Goal: Transaction & Acquisition: Purchase product/service

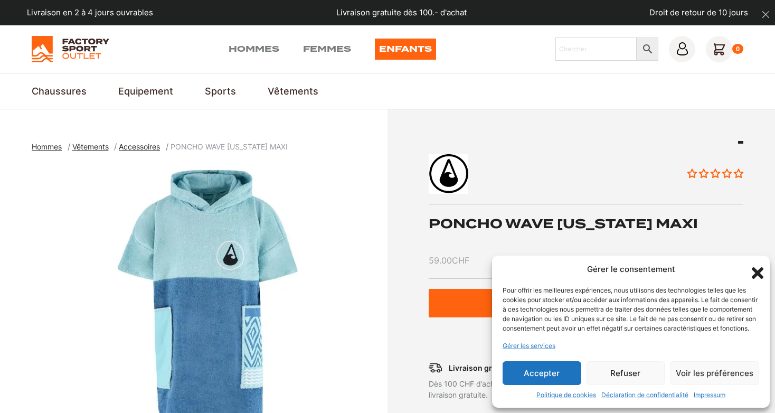
click at [558, 373] on button "Accepter" at bounding box center [541, 373] width 79 height 24
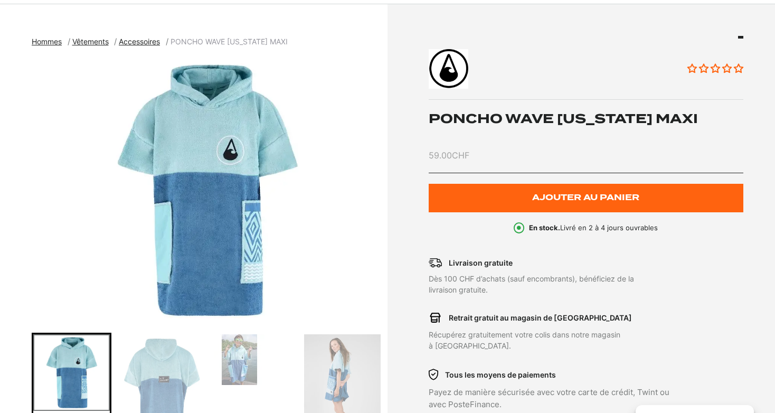
scroll to position [167, 0]
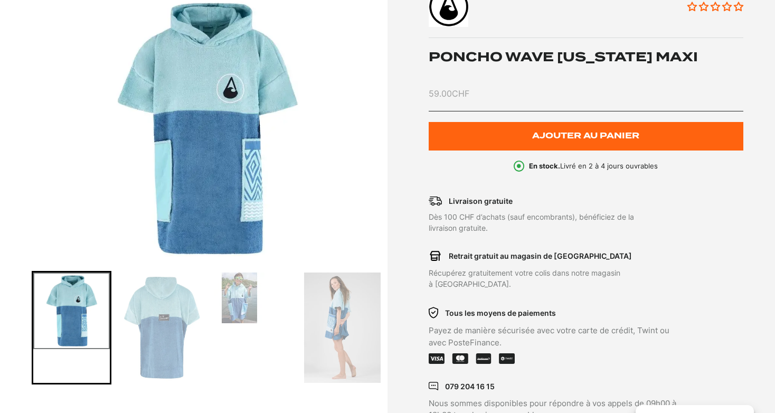
click at [254, 302] on img "Go to slide 3" at bounding box center [239, 297] width 51 height 51
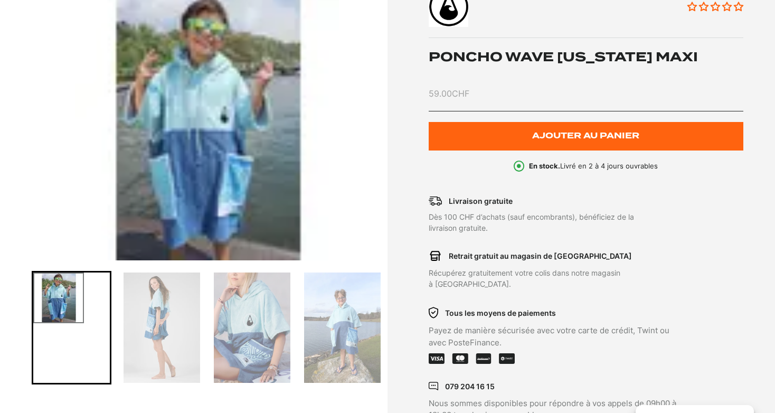
click at [349, 348] on img "Go to slide 6" at bounding box center [342, 327] width 77 height 110
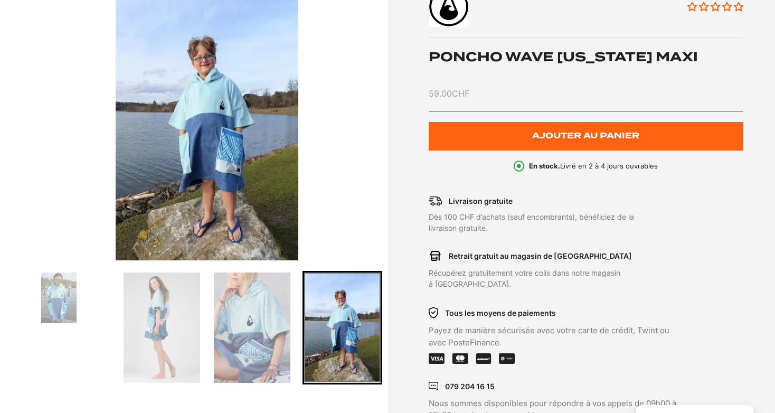
click at [276, 337] on img "Go to slide 5" at bounding box center [252, 327] width 77 height 110
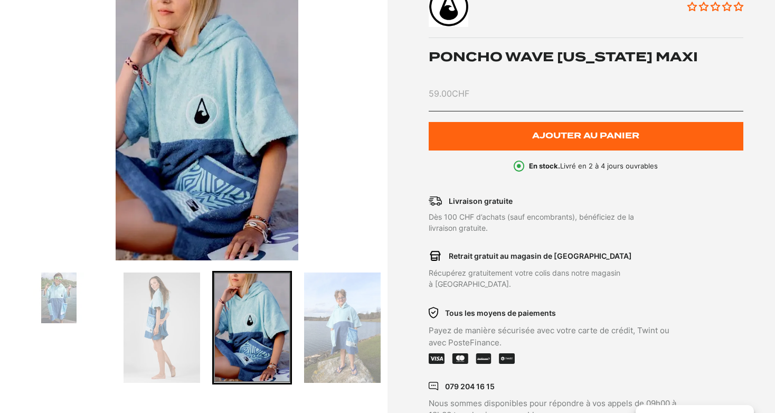
click at [185, 333] on img "Go to slide 4" at bounding box center [161, 327] width 77 height 110
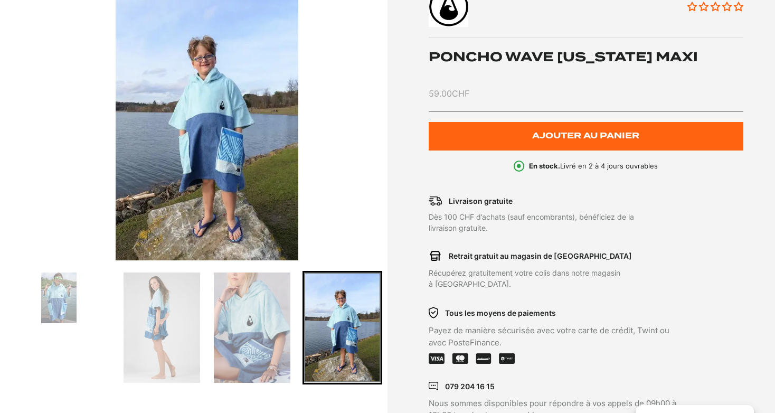
click at [60, 305] on img "Go to slide 3" at bounding box center [58, 297] width 51 height 51
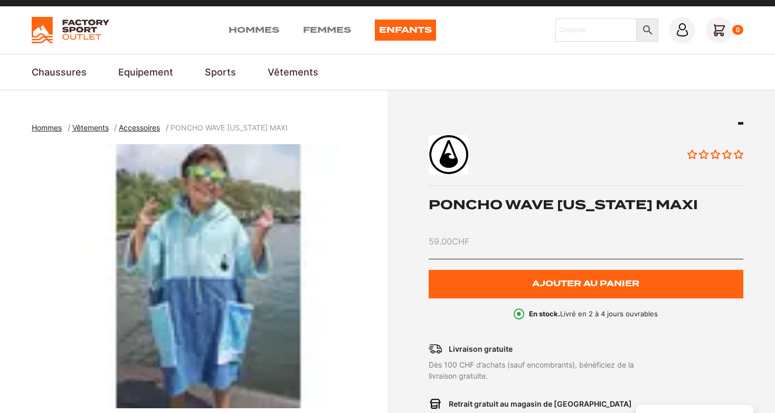
scroll to position [0, 0]
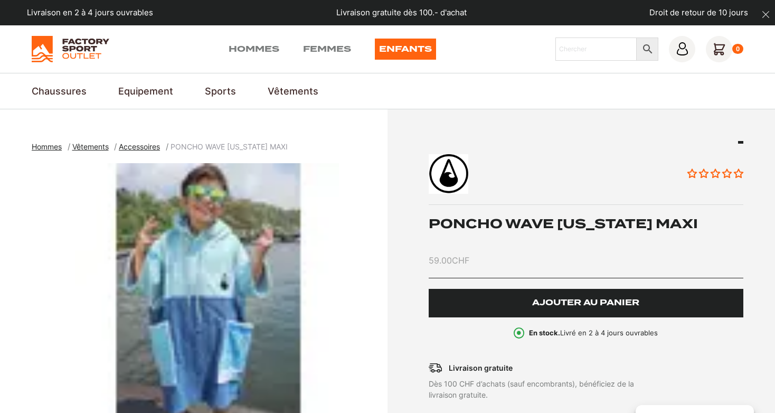
click at [598, 306] on span "Ajouter au panier" at bounding box center [585, 302] width 107 height 9
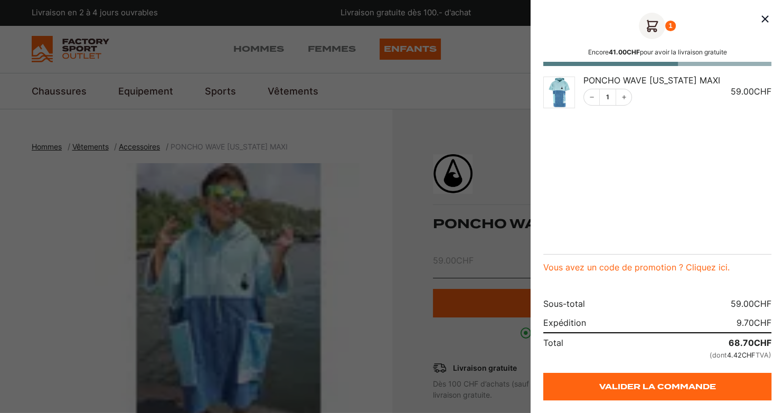
click at [457, 109] on div at bounding box center [392, 206] width 784 height 413
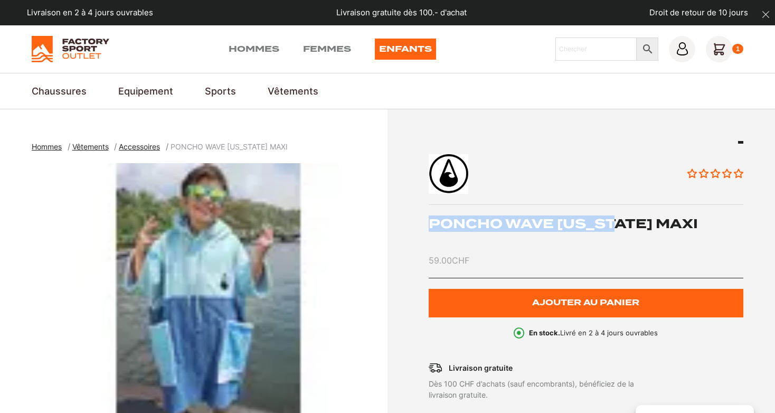
drag, startPoint x: 430, startPoint y: 224, endPoint x: 615, endPoint y: 225, distance: 185.7
click at [615, 225] on h1 "PONCHO WAVE [US_STATE] MAXI" at bounding box center [585, 223] width 315 height 16
copy h1 "PONCHO WAVE HAWAII"
click at [574, 46] on input "Chercher" at bounding box center [596, 48] width 82 height 23
paste input "PONCHO WAVE HAWAII"
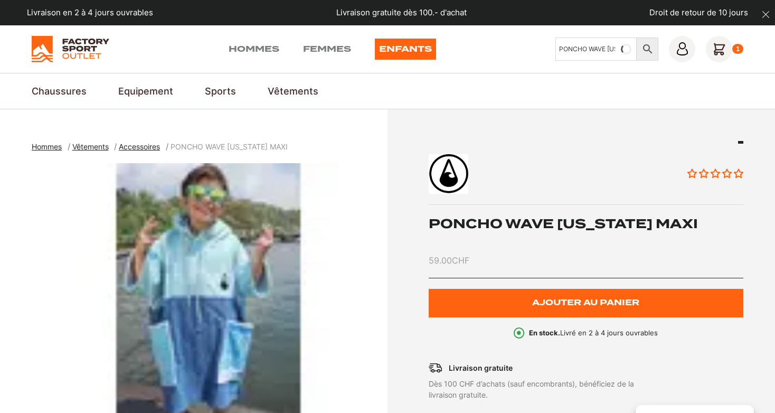
scroll to position [0, 15]
type input "PONCHO WAVE HAWAII"
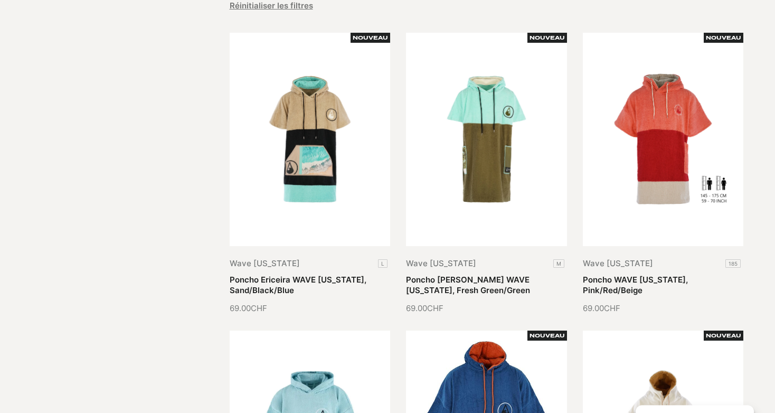
scroll to position [223, 0]
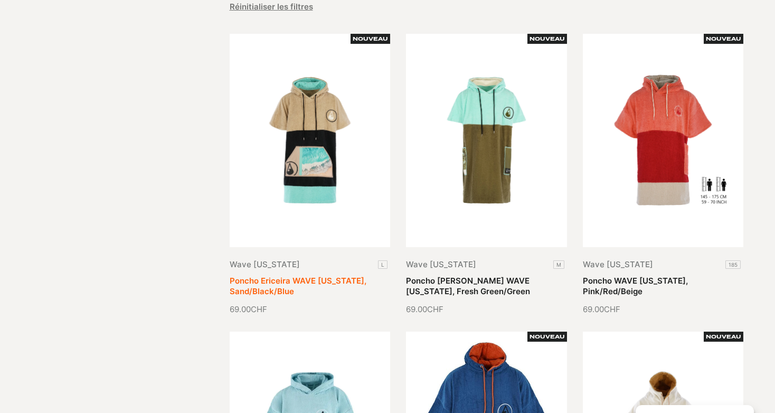
click at [326, 275] on link "Poncho Ericeira WAVE HAWAII, Sand/Black/Blue" at bounding box center [298, 285] width 137 height 21
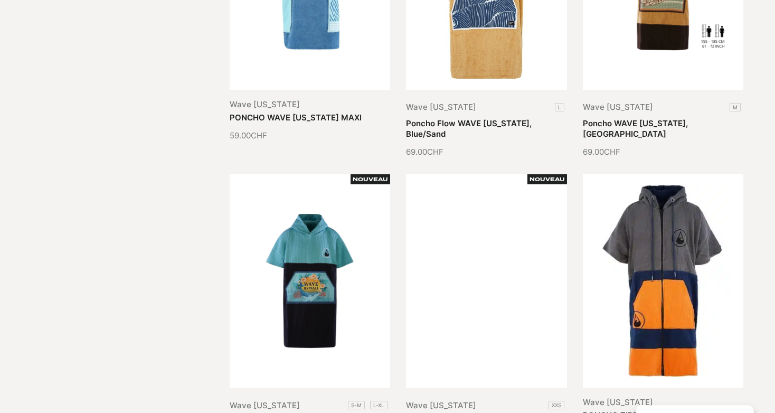
scroll to position [724, 0]
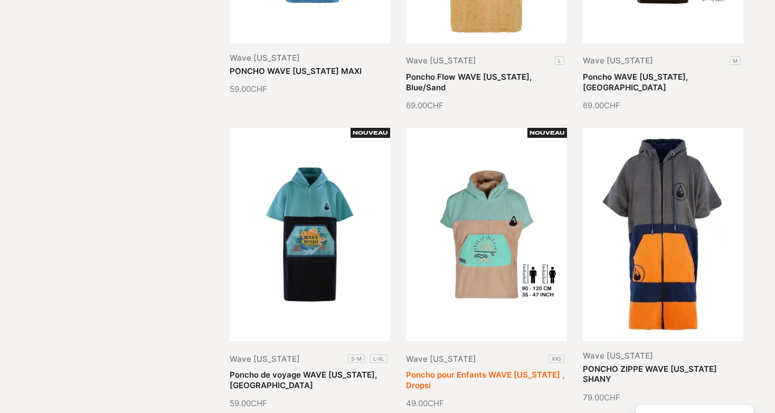
click at [508, 369] on link "Poncho pour Enfants WAVE [US_STATE] , Dropsi" at bounding box center [485, 379] width 158 height 21
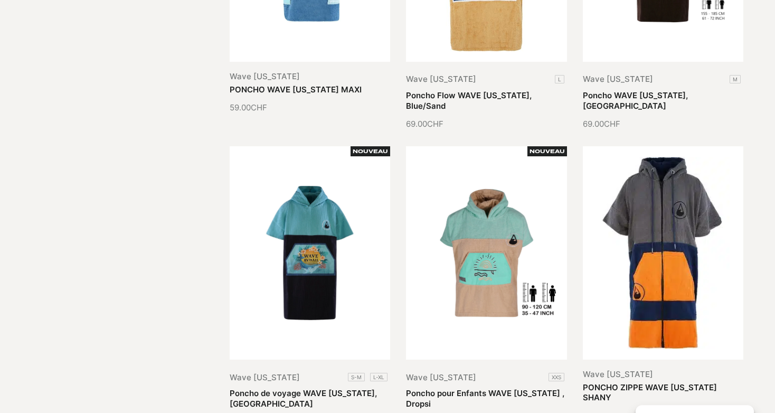
scroll to position [557, 0]
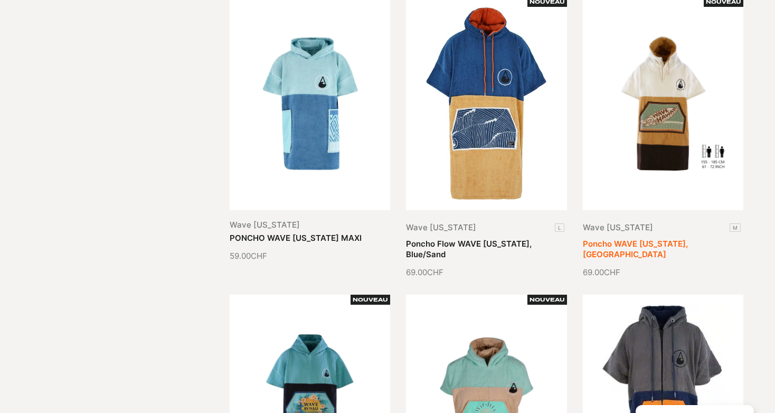
click at [652, 239] on link "Poncho WAVE [US_STATE], [GEOGRAPHIC_DATA]" at bounding box center [635, 249] width 105 height 21
click at [313, 233] on link "PONCHO WAVE [US_STATE] MAXI" at bounding box center [296, 238] width 132 height 10
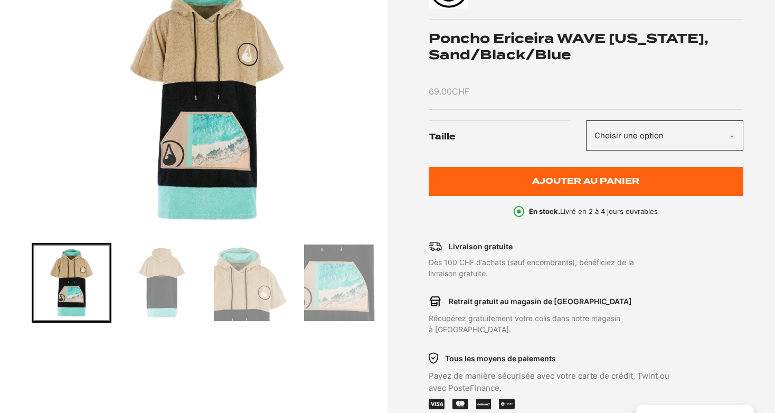
scroll to position [167, 0]
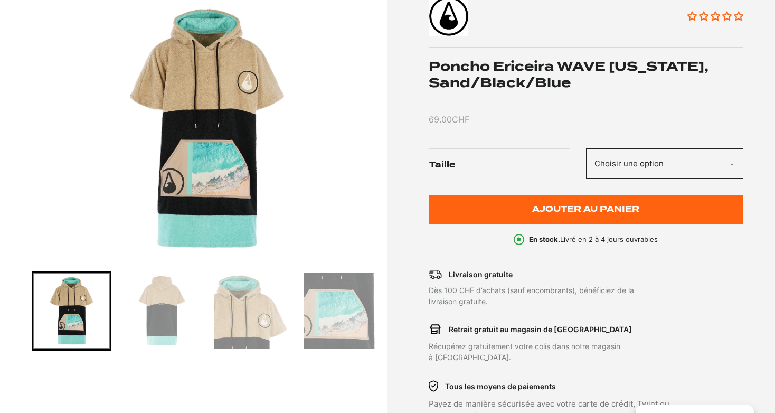
click at [159, 326] on img "Go to slide 2" at bounding box center [161, 310] width 77 height 77
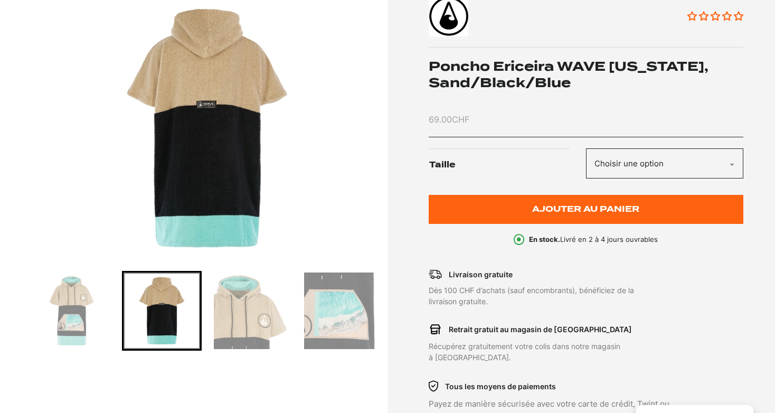
click at [238, 321] on img "Go to slide 3" at bounding box center [252, 310] width 77 height 77
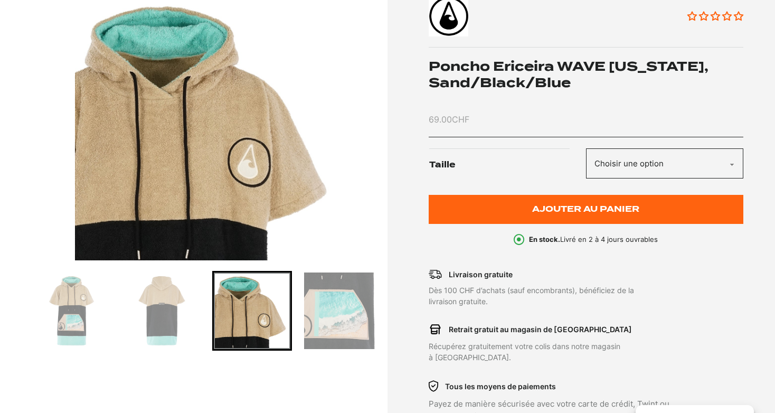
click at [339, 320] on img "Go to slide 4" at bounding box center [342, 310] width 77 height 77
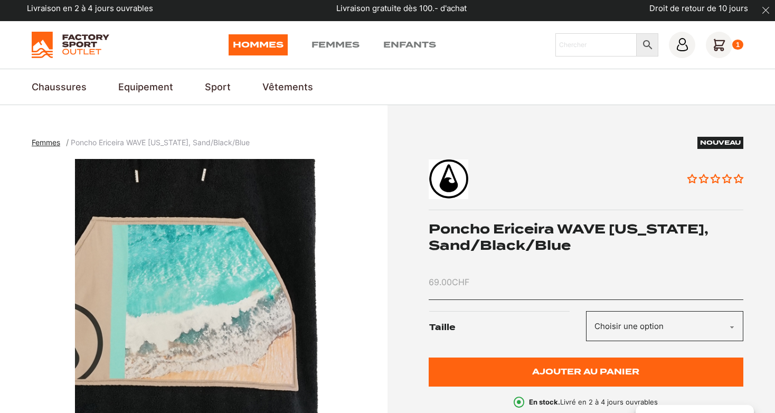
scroll to position [0, 0]
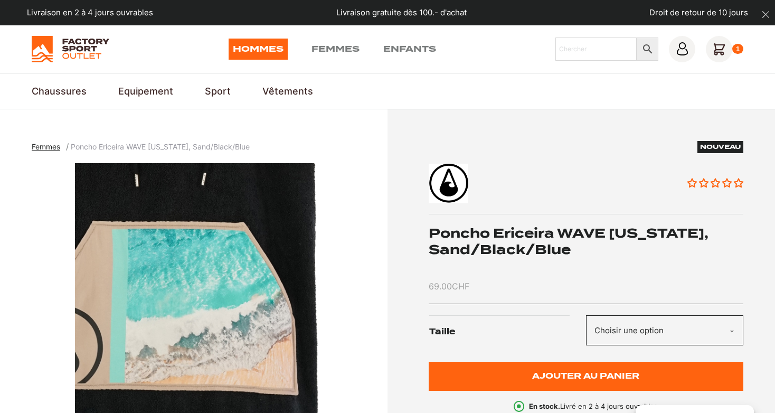
click at [586, 315] on select "Choisir une option L" at bounding box center [664, 330] width 157 height 30
click at [349, 193] on img "4 of 4" at bounding box center [207, 295] width 350 height 264
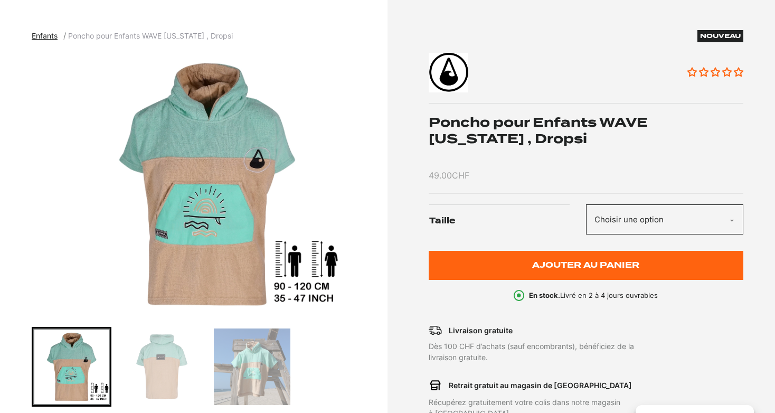
scroll to position [111, 0]
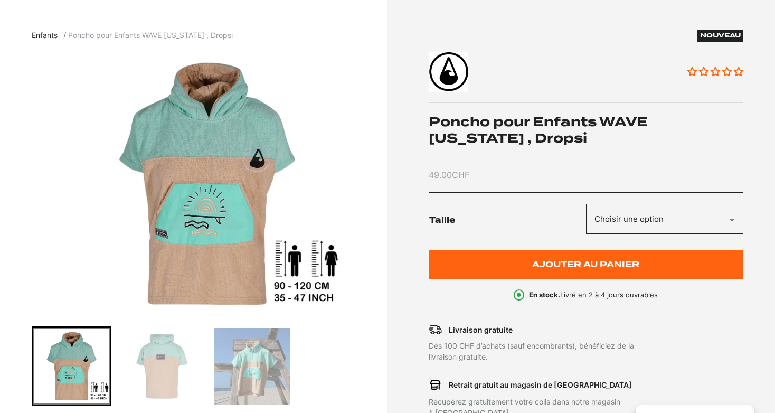
click at [586, 204] on select "Choisir une option XXS" at bounding box center [664, 219] width 157 height 30
select select "XXS"
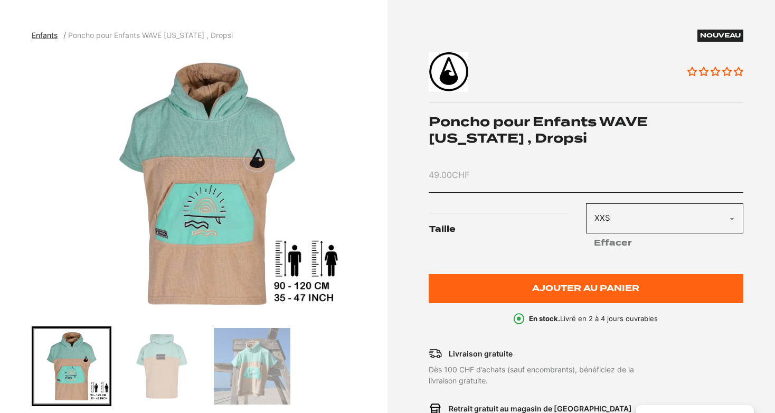
click at [586, 203] on select "Choisir une option XXS" at bounding box center [664, 218] width 157 height 30
select select
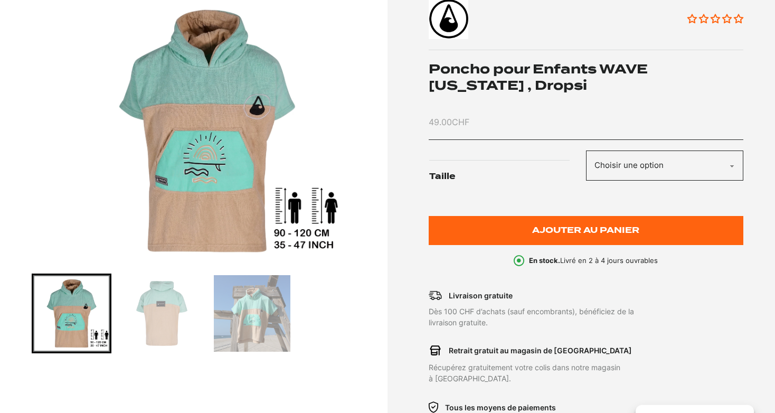
scroll to position [279, 0]
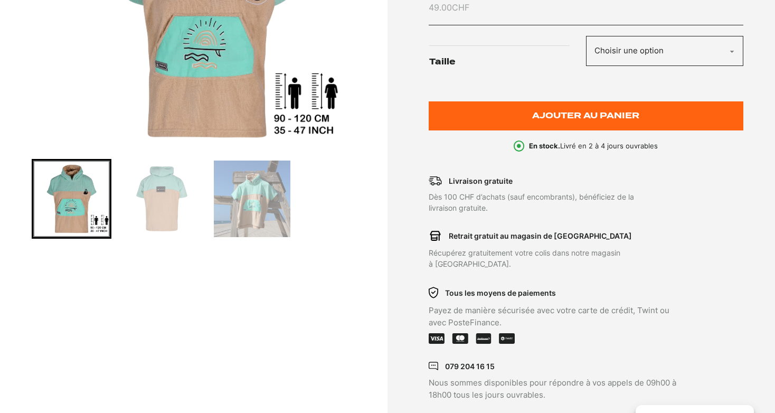
click at [260, 209] on img "Go to slide 3" at bounding box center [252, 198] width 77 height 77
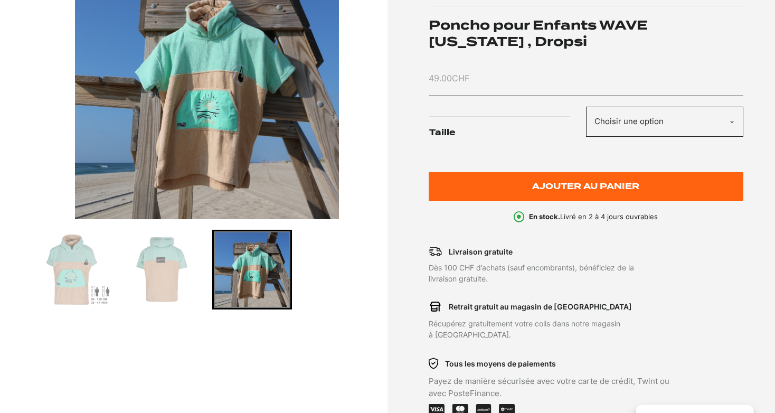
scroll to position [167, 0]
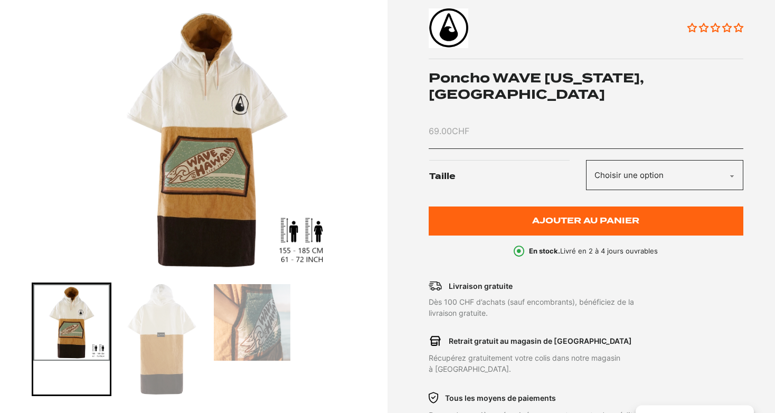
scroll to position [223, 0]
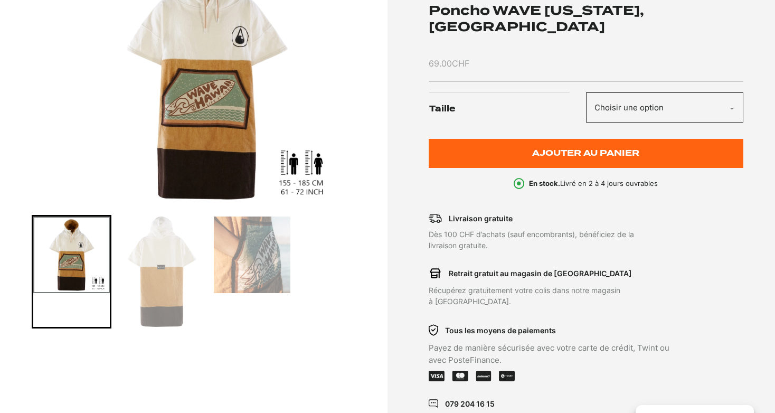
click at [167, 275] on img "Go to slide 2" at bounding box center [161, 271] width 77 height 110
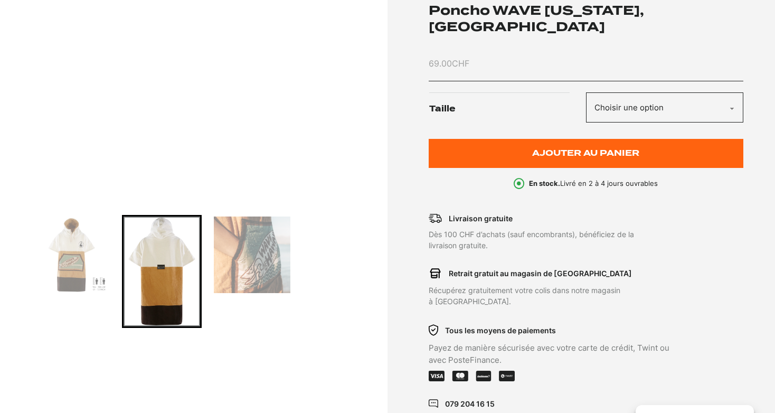
scroll to position [167, 0]
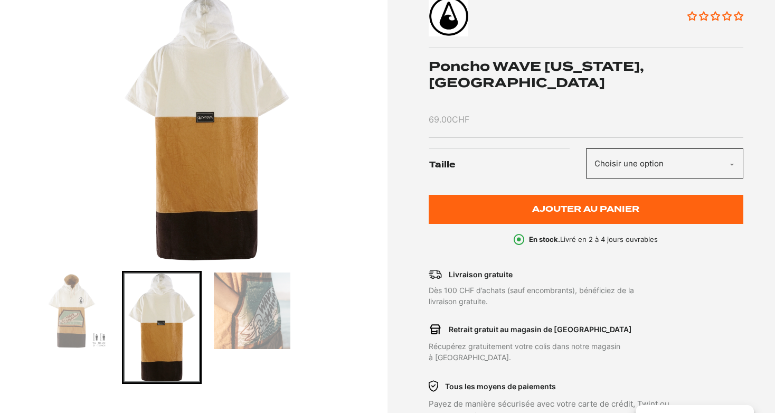
click at [252, 311] on img "Go to slide 3" at bounding box center [252, 310] width 77 height 77
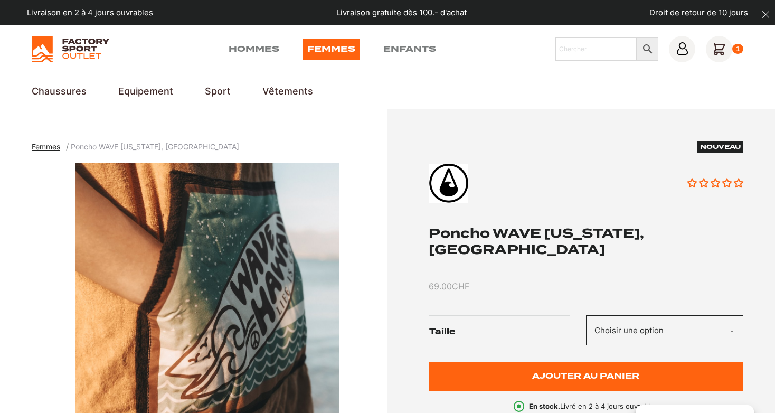
scroll to position [223, 0]
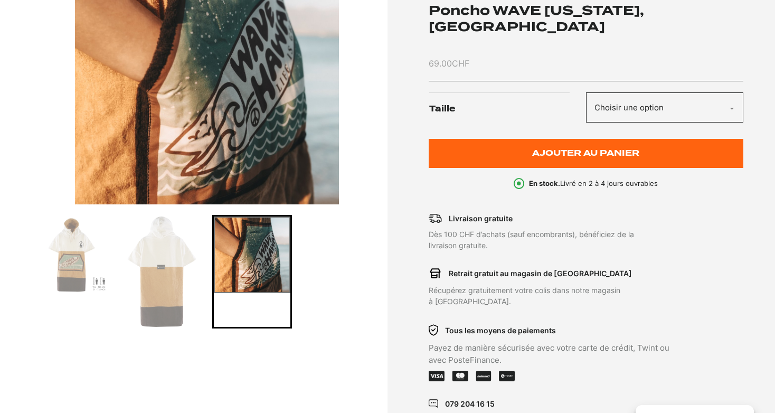
click at [87, 267] on img "Go to slide 1" at bounding box center [71, 254] width 77 height 77
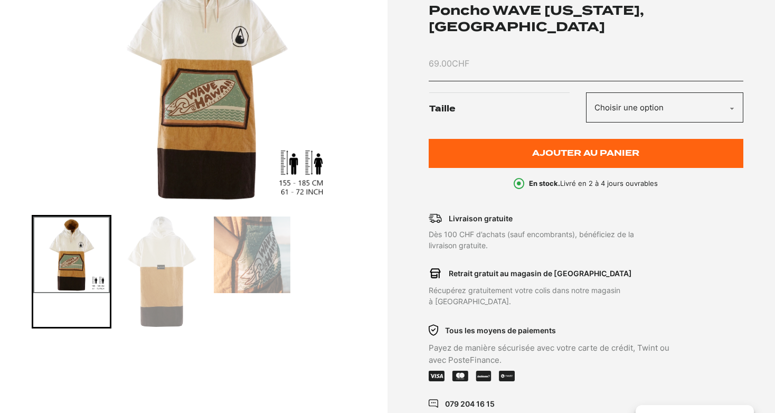
click at [207, 53] on img "1 of 3" at bounding box center [207, 72] width 350 height 264
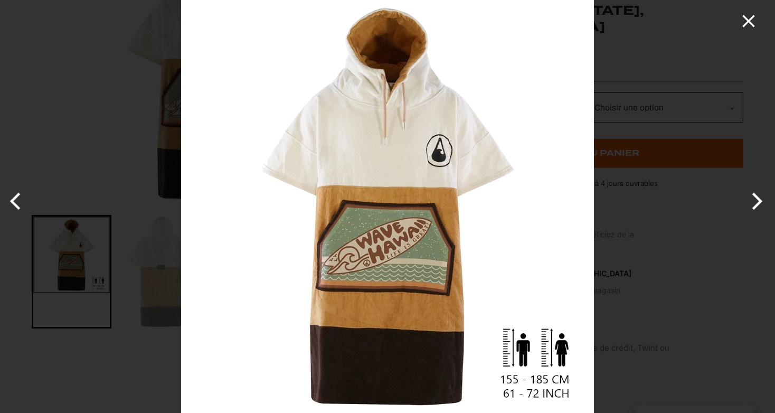
click at [751, 19] on icon "Close" at bounding box center [748, 21] width 12 height 12
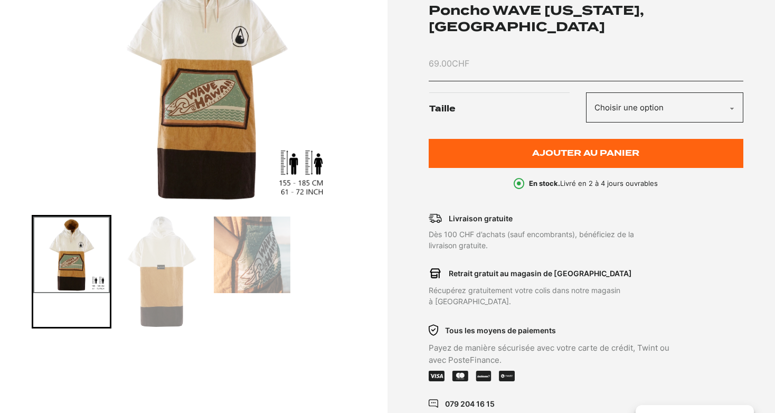
click at [159, 287] on img "Go to slide 2" at bounding box center [161, 271] width 77 height 110
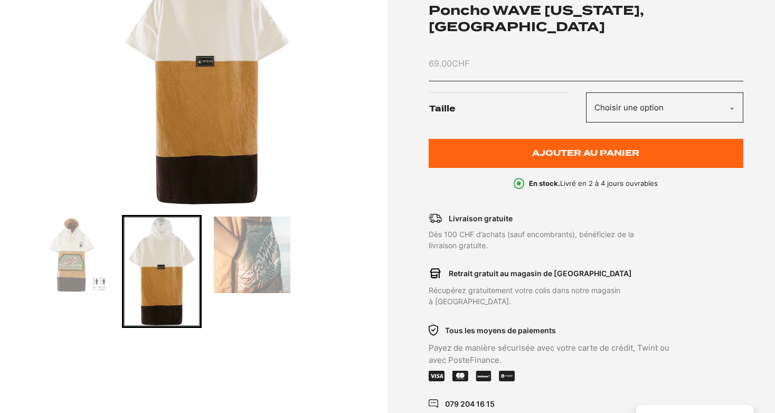
click at [254, 263] on img "Go to slide 3" at bounding box center [252, 254] width 77 height 77
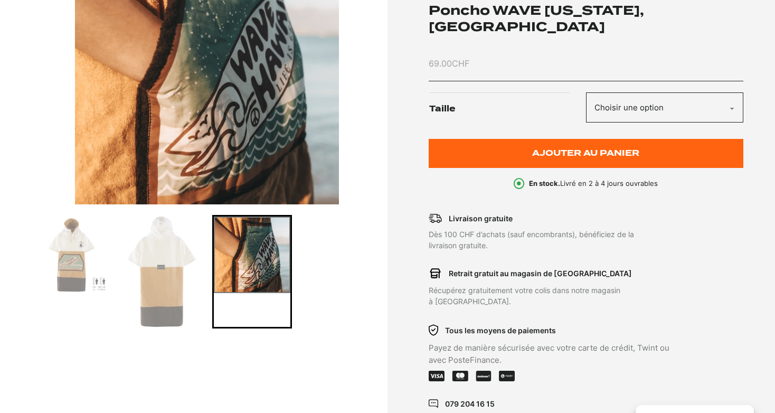
click at [70, 271] on img "Go to slide 1" at bounding box center [71, 254] width 77 height 77
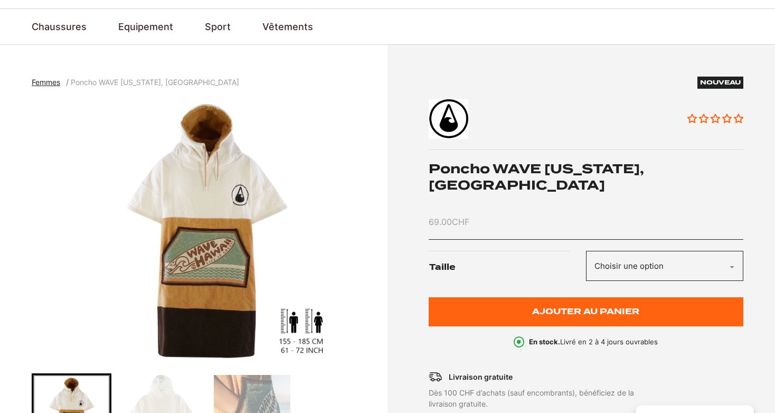
scroll to position [55, 0]
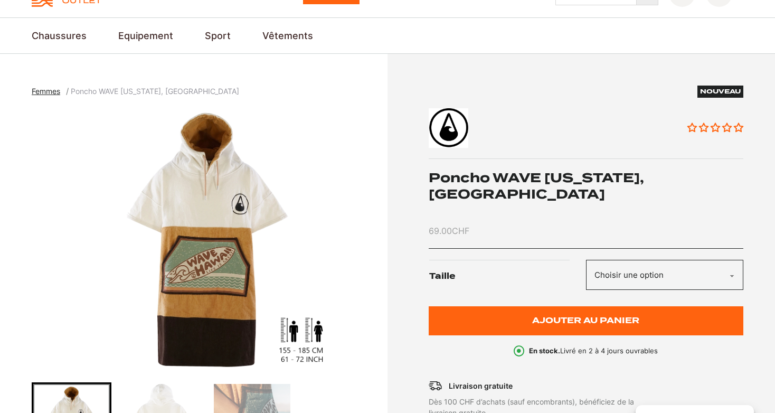
click at [211, 197] on img "1 of 3" at bounding box center [207, 240] width 350 height 264
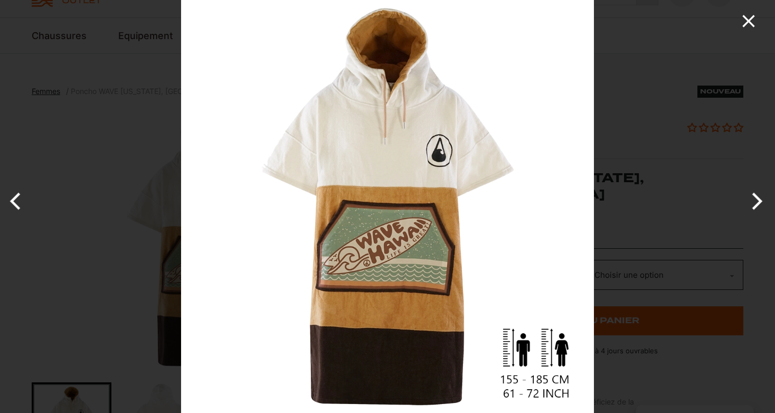
click at [750, 24] on icon "Close" at bounding box center [748, 21] width 21 height 21
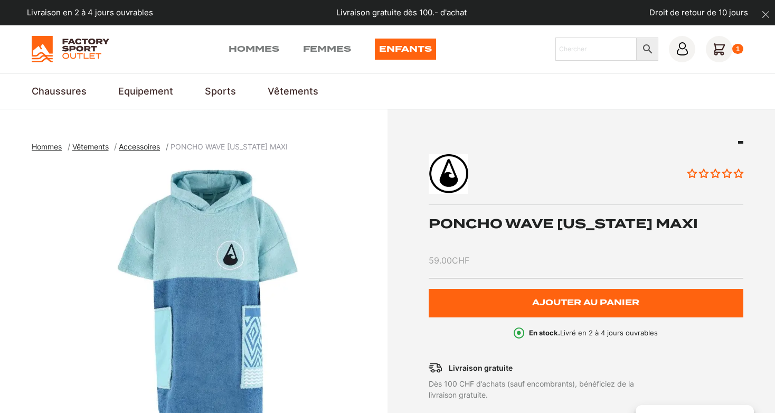
click at [183, 193] on img "1 of 6" at bounding box center [207, 295] width 350 height 264
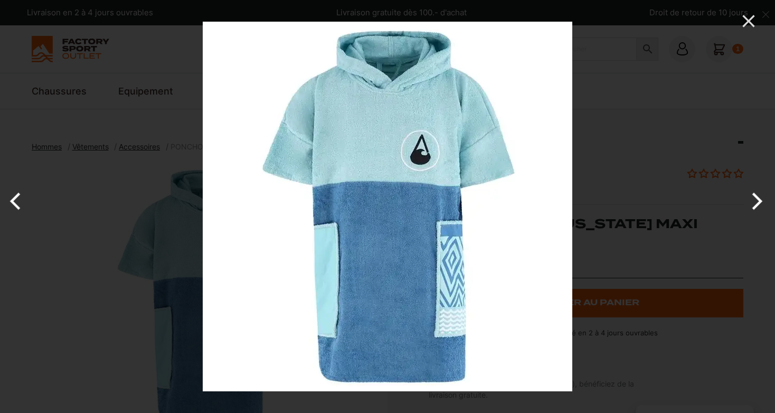
click at [760, 201] on button "Next" at bounding box center [755, 201] width 40 height 53
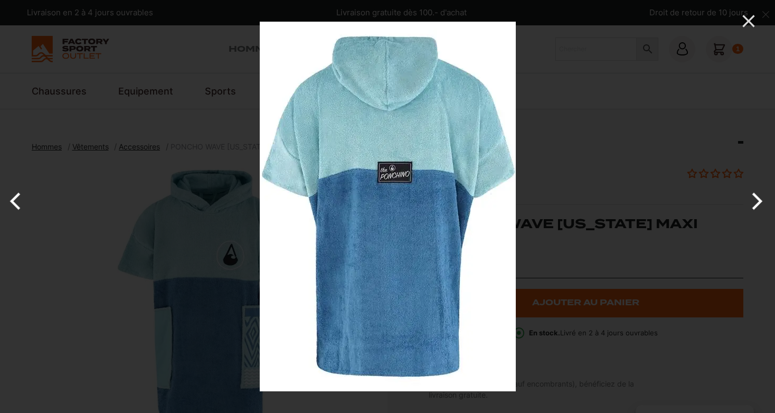
click at [760, 201] on button "Next" at bounding box center [755, 201] width 40 height 53
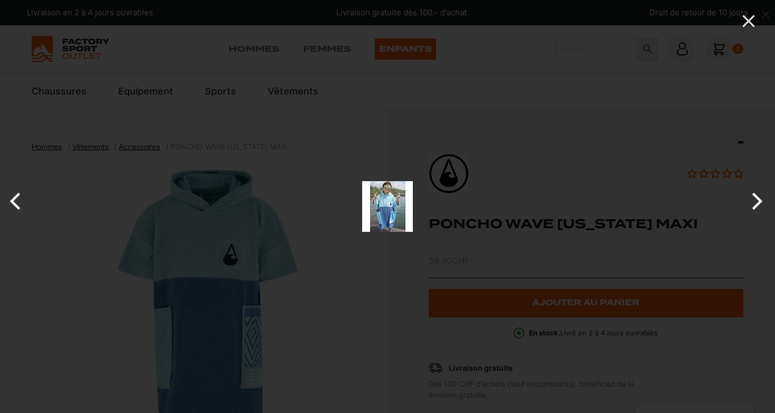
click at [760, 201] on button "Next" at bounding box center [755, 201] width 40 height 53
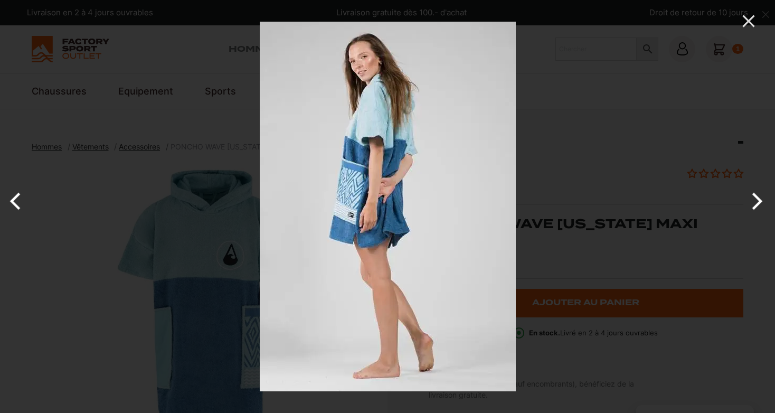
click at [760, 201] on button "Next" at bounding box center [755, 201] width 40 height 53
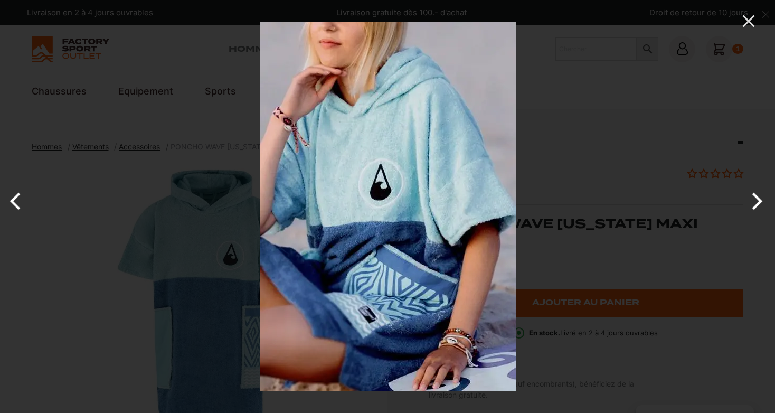
click at [760, 201] on button "Next" at bounding box center [755, 201] width 40 height 53
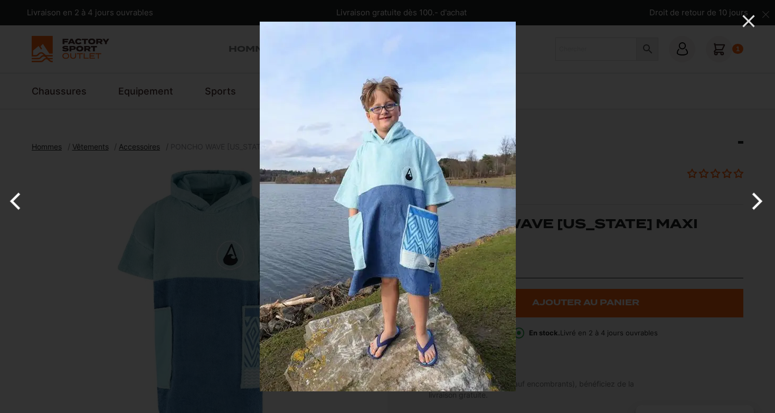
click at [760, 201] on button "Next" at bounding box center [755, 201] width 40 height 53
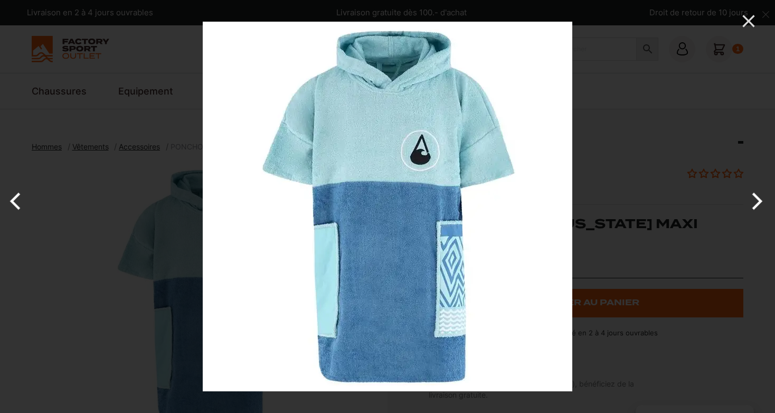
click at [760, 201] on button "Next" at bounding box center [755, 201] width 40 height 53
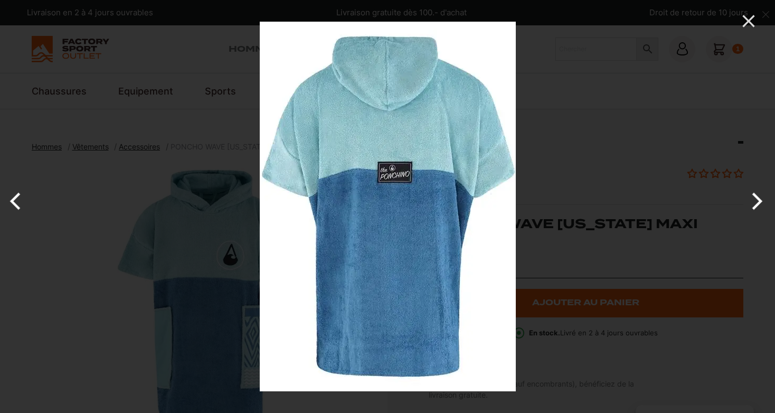
click at [760, 201] on button "Next" at bounding box center [755, 201] width 40 height 53
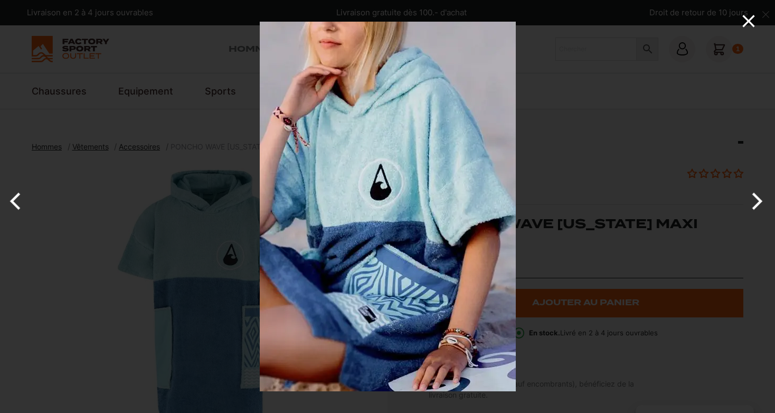
click at [754, 16] on icon "Close" at bounding box center [748, 21] width 12 height 12
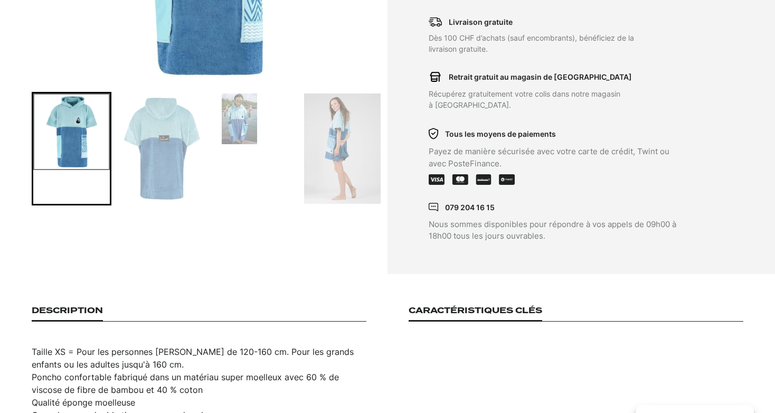
scroll to position [445, 0]
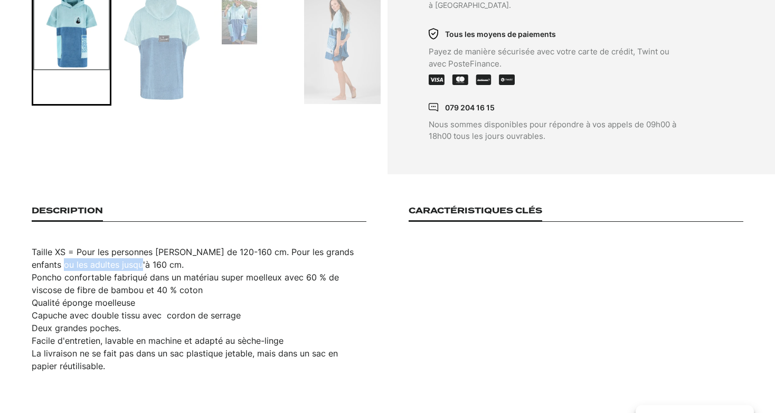
drag, startPoint x: 78, startPoint y: 252, endPoint x: 116, endPoint y: 250, distance: 38.0
click at [116, 250] on li "Taille XS = Pour les personnes [PERSON_NAME] de 120-160 cm. Pour les grands enf…" at bounding box center [199, 257] width 335 height 25
click at [117, 250] on li "Taille XS = Pour les personnes [PERSON_NAME] de 120-160 cm. Pour les grands enf…" at bounding box center [199, 257] width 335 height 25
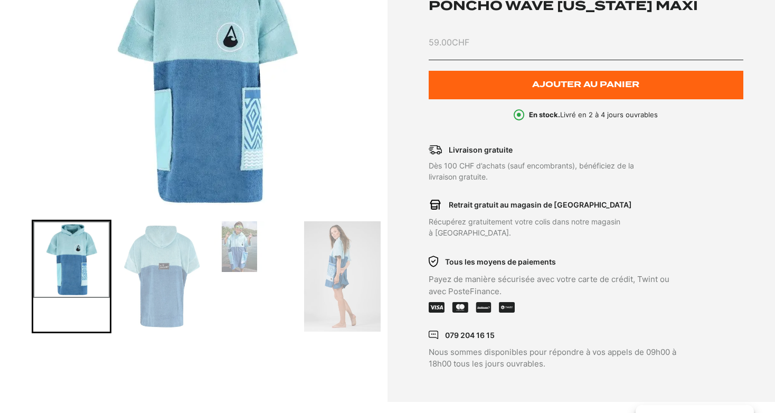
scroll to position [223, 0]
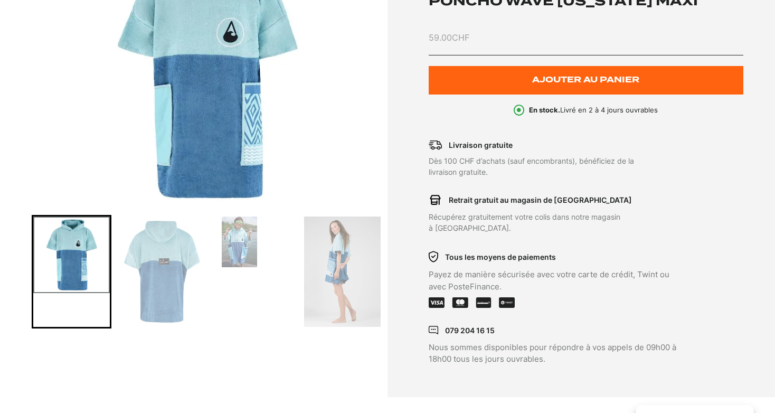
click at [244, 249] on img "Go to slide 3" at bounding box center [239, 241] width 51 height 51
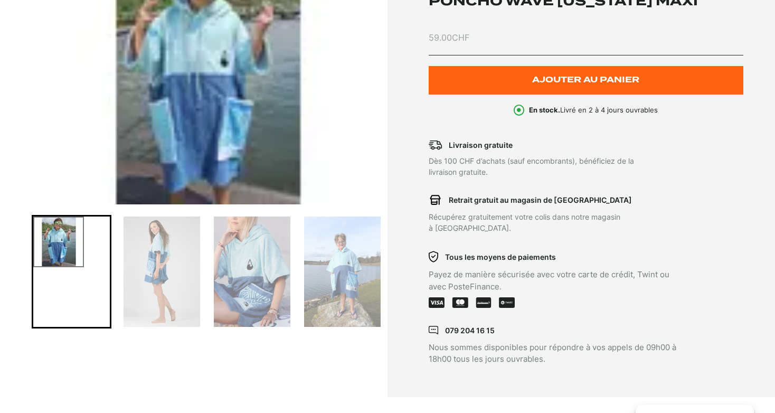
click at [265, 290] on img "Go to slide 5" at bounding box center [252, 271] width 77 height 110
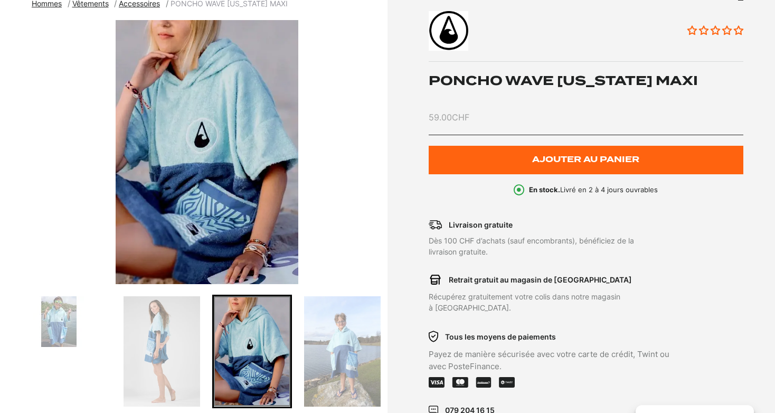
scroll to position [167, 0]
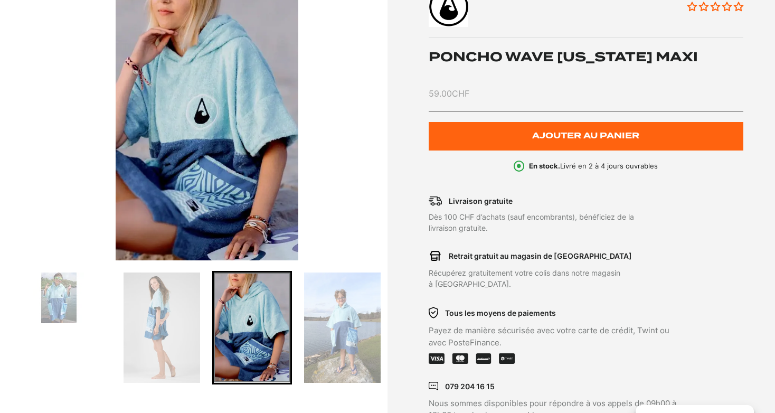
click at [336, 332] on img "Go to slide 6" at bounding box center [342, 327] width 77 height 110
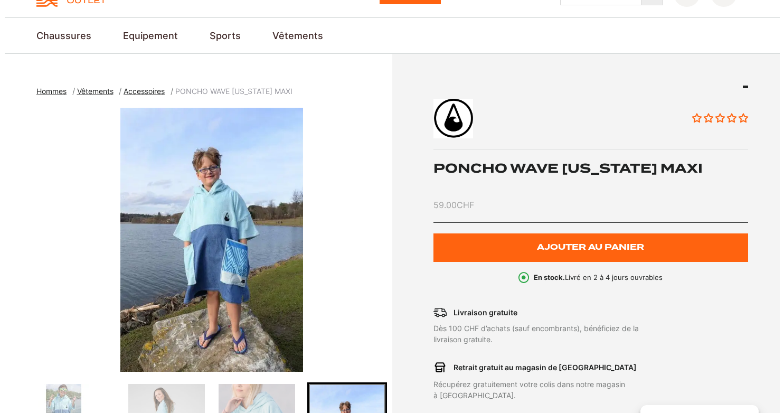
scroll to position [0, 0]
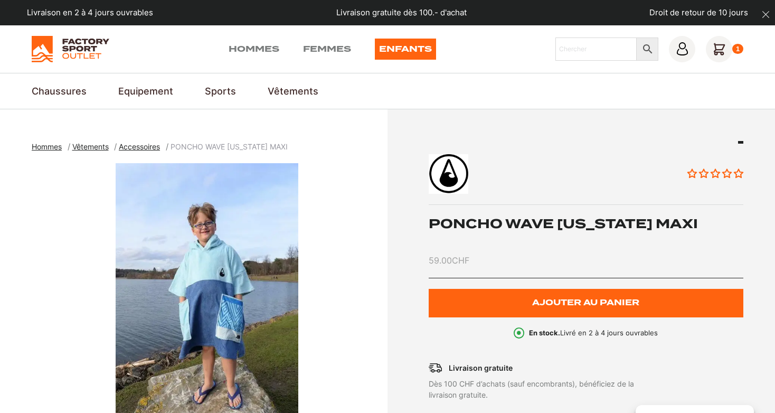
click at [713, 46] on icon at bounding box center [718, 49] width 26 height 26
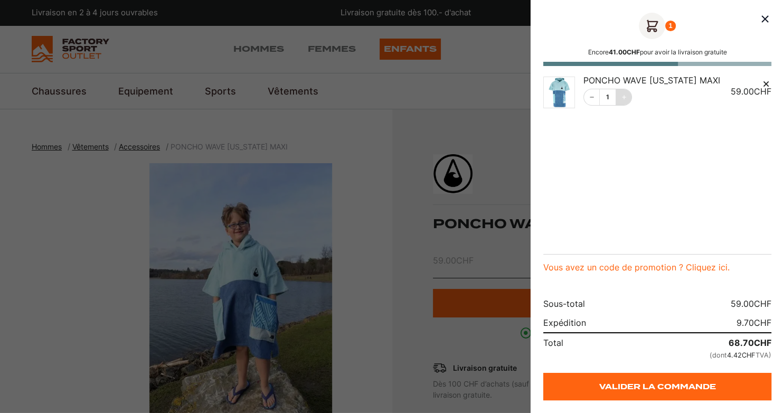
click at [623, 97] on icon "Incrément" at bounding box center [624, 97] width 4 height 4
click at [624, 99] on icon "Incrément" at bounding box center [624, 97] width 6 height 6
click at [481, 90] on div at bounding box center [392, 206] width 784 height 413
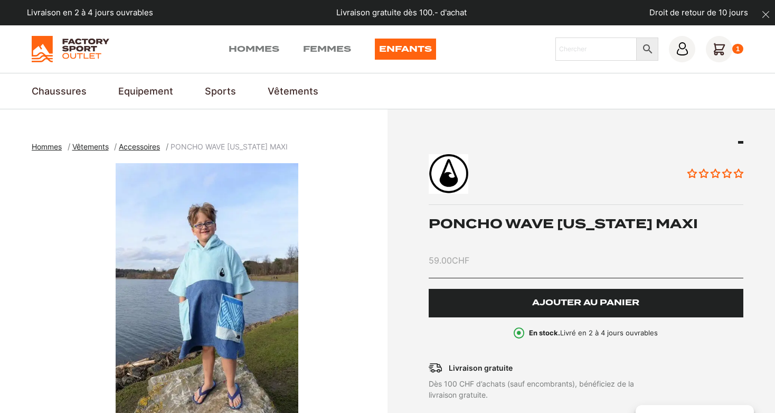
click at [576, 298] on span "Ajouter au panier" at bounding box center [585, 302] width 107 height 9
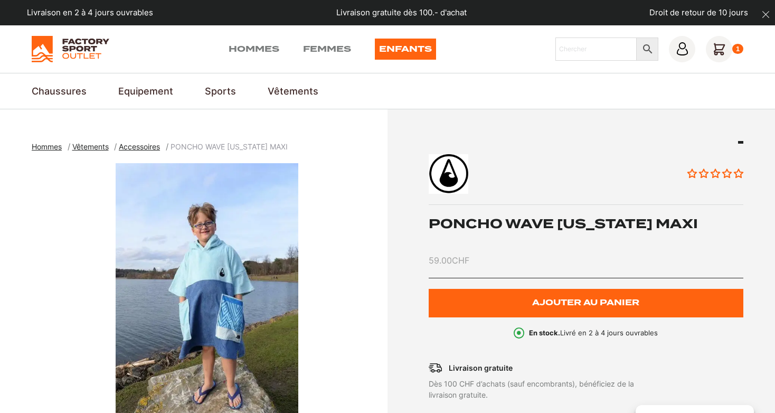
click at [715, 51] on icon at bounding box center [718, 49] width 26 height 26
